Goal: Complete application form: Complete application form

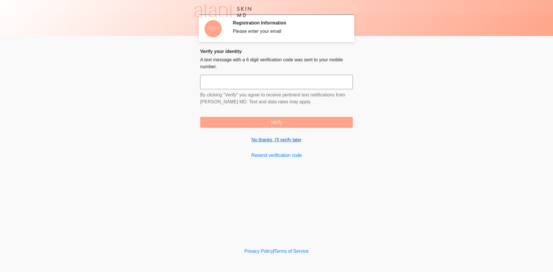
click at [278, 142] on link "No thanks, I'll verify later" at bounding box center [276, 139] width 153 height 7
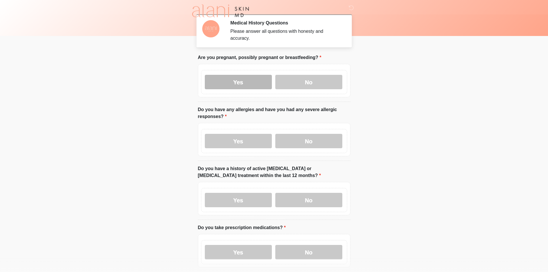
click at [244, 76] on label "Yes" at bounding box center [238, 82] width 67 height 14
click at [262, 136] on label "Yes" at bounding box center [238, 141] width 67 height 14
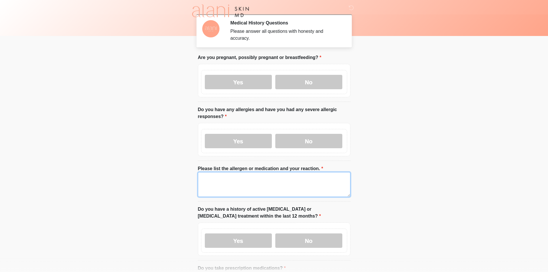
click at [235, 181] on textarea "Please list the allergen or medication and your reaction." at bounding box center [274, 184] width 153 height 25
drag, startPoint x: 173, startPoint y: 175, endPoint x: 152, endPoint y: 177, distance: 21.4
click at [152, 177] on body "‎ ‎ ‎ Medical History Questions Please answer all questions with honesty and ac…" at bounding box center [274, 136] width 548 height 272
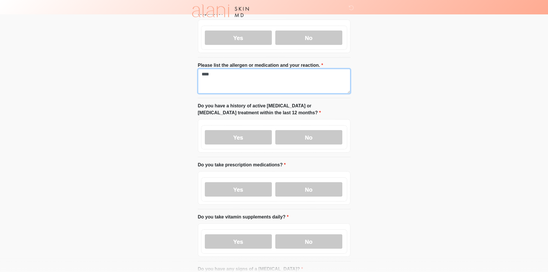
scroll to position [115, 0]
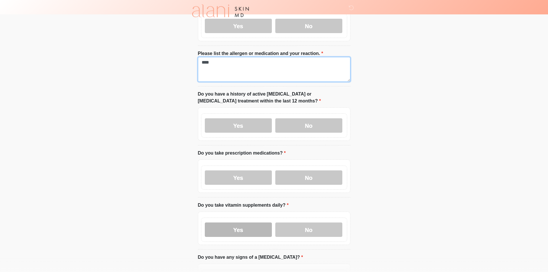
type textarea "****"
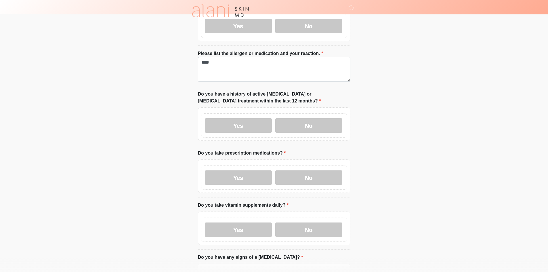
drag, startPoint x: 245, startPoint y: 224, endPoint x: 244, endPoint y: 202, distance: 21.4
click at [245, 224] on label "Yes" at bounding box center [238, 230] width 67 height 14
click at [241, 179] on div "Yes No" at bounding box center [274, 178] width 146 height 24
drag, startPoint x: 240, startPoint y: 122, endPoint x: 242, endPoint y: 153, distance: 30.9
click at [240, 124] on label "Yes" at bounding box center [238, 125] width 67 height 14
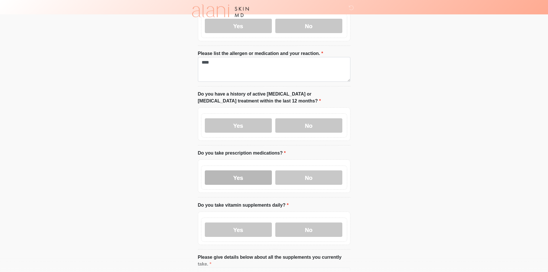
click at [240, 172] on label "Yes" at bounding box center [238, 177] width 67 height 14
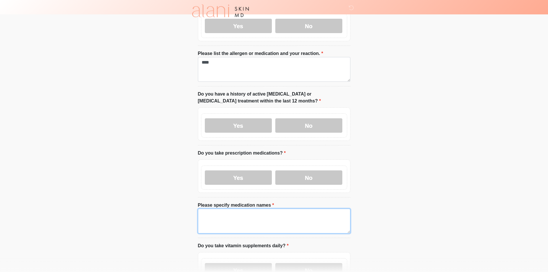
click at [233, 212] on textarea "Please specify medication names" at bounding box center [274, 221] width 153 height 25
paste textarea "****"
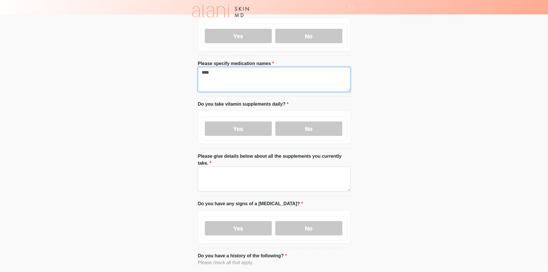
scroll to position [259, 0]
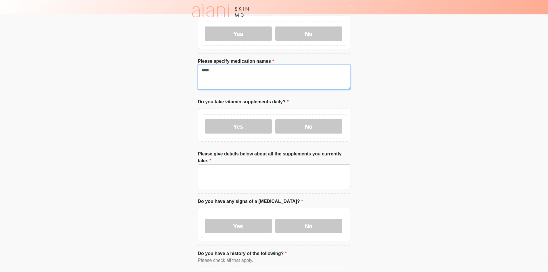
type textarea "****"
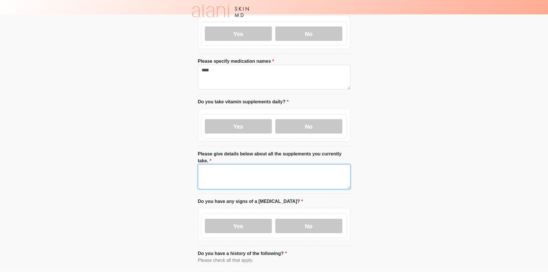
click at [231, 176] on textarea "Please give details below about all the supplements you currently take." at bounding box center [274, 176] width 153 height 25
paste textarea "****"
type textarea "****"
click at [237, 219] on label "Yes" at bounding box center [238, 226] width 67 height 14
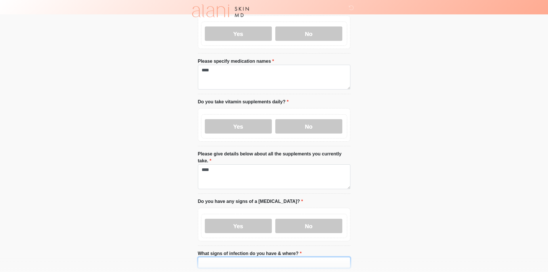
click at [230, 250] on li "What signs of infection do you have & where? What signs of infection do you hav…" at bounding box center [274, 261] width 153 height 22
paste input "****"
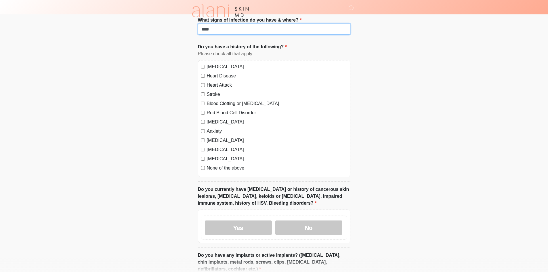
scroll to position [489, 0]
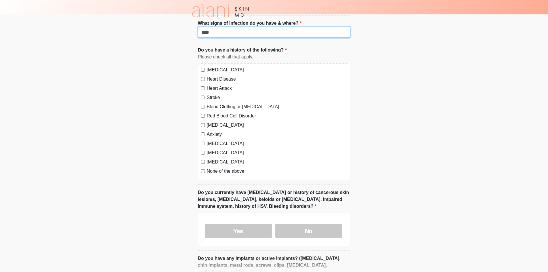
type input "****"
click at [224, 67] on label "[MEDICAL_DATA]" at bounding box center [277, 70] width 140 height 7
drag, startPoint x: 223, startPoint y: 65, endPoint x: 219, endPoint y: 78, distance: 13.5
click at [222, 76] on label "Heart Disease" at bounding box center [277, 79] width 140 height 7
click at [219, 85] on label "Heart Attack" at bounding box center [277, 88] width 140 height 7
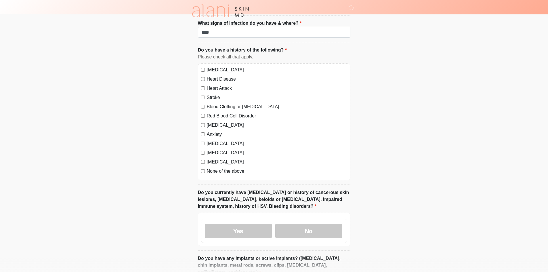
click at [215, 94] on label "Stroke" at bounding box center [277, 97] width 140 height 7
click at [216, 103] on label "Blood Clotting or [MEDICAL_DATA]" at bounding box center [277, 106] width 140 height 7
click at [216, 113] on label "Red Blood Cell Disorder" at bounding box center [277, 116] width 140 height 7
click at [216, 122] on label "[MEDICAL_DATA]" at bounding box center [277, 125] width 140 height 7
click at [215, 131] on label "Anxiety" at bounding box center [277, 134] width 140 height 7
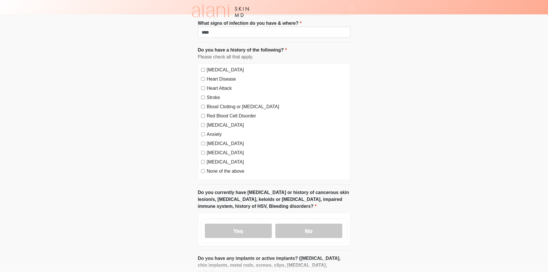
click at [214, 140] on label "[MEDICAL_DATA]" at bounding box center [277, 143] width 140 height 7
drag, startPoint x: 212, startPoint y: 139, endPoint x: 211, endPoint y: 150, distance: 10.7
click at [212, 149] on label "[MEDICAL_DATA]" at bounding box center [277, 152] width 140 height 7
click at [211, 159] on label "[MEDICAL_DATA]" at bounding box center [277, 162] width 140 height 7
click at [211, 168] on label "None of the above" at bounding box center [277, 171] width 140 height 7
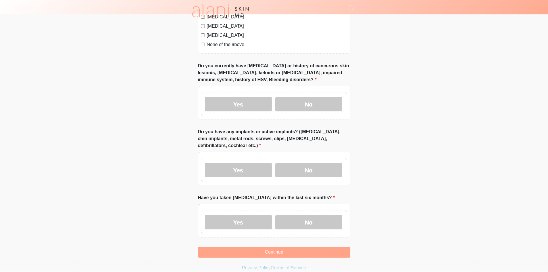
scroll to position [620, 0]
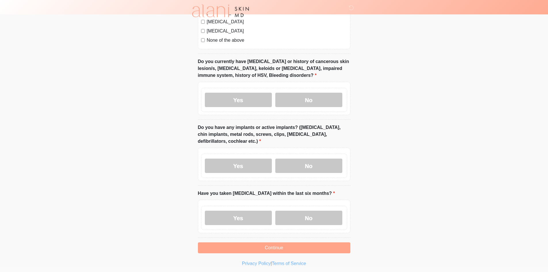
click at [236, 211] on label "Yes" at bounding box center [238, 218] width 67 height 14
drag, startPoint x: 229, startPoint y: 156, endPoint x: 234, endPoint y: 143, distance: 13.7
click at [229, 159] on label "Yes" at bounding box center [238, 166] width 67 height 14
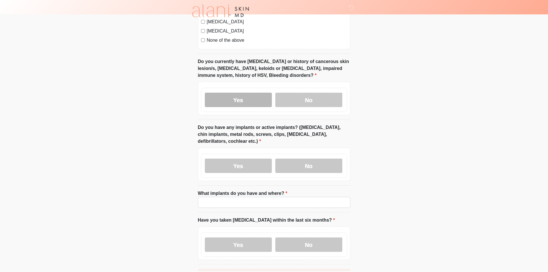
click at [244, 93] on label "Yes" at bounding box center [238, 100] width 67 height 14
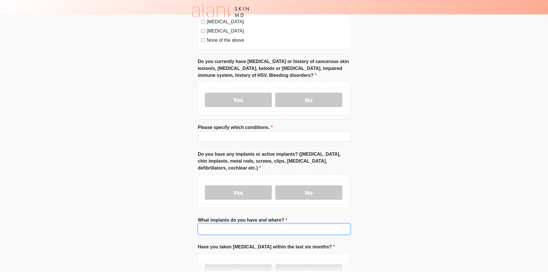
click at [246, 224] on input "What implants do you have and where?" at bounding box center [274, 229] width 153 height 11
paste input "****"
type input "****"
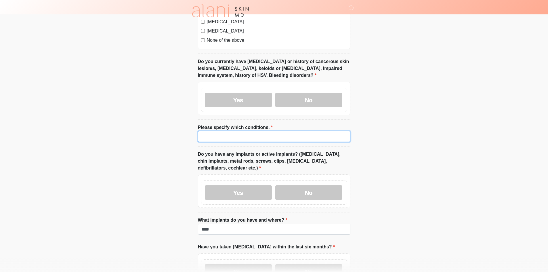
click at [239, 131] on input "Please specify which conditions." at bounding box center [274, 136] width 153 height 11
paste input "****"
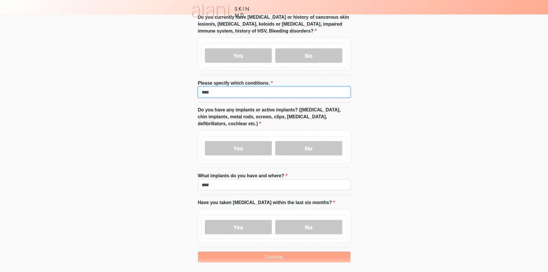
scroll to position [674, 0]
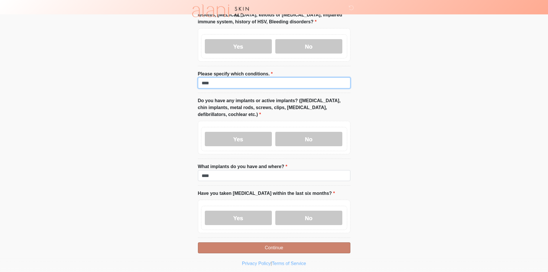
type input "****"
click at [231, 242] on button "Continue" at bounding box center [274, 247] width 153 height 11
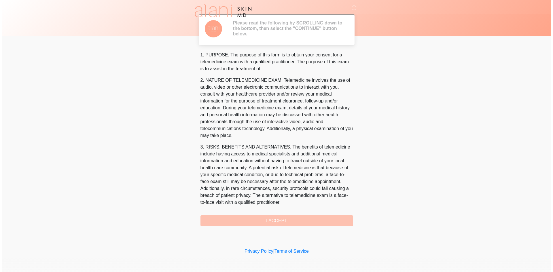
scroll to position [177, 0]
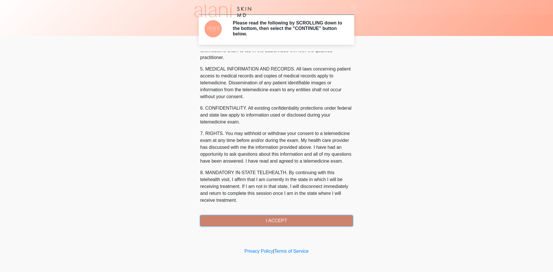
click at [265, 225] on button "I ACCEPT" at bounding box center [276, 220] width 153 height 11
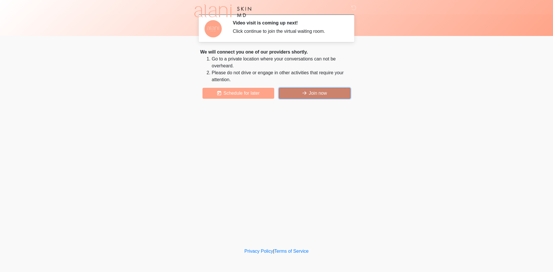
click at [317, 94] on button "Join now" at bounding box center [315, 93] width 72 height 11
